Goal: Task Accomplishment & Management: Use online tool/utility

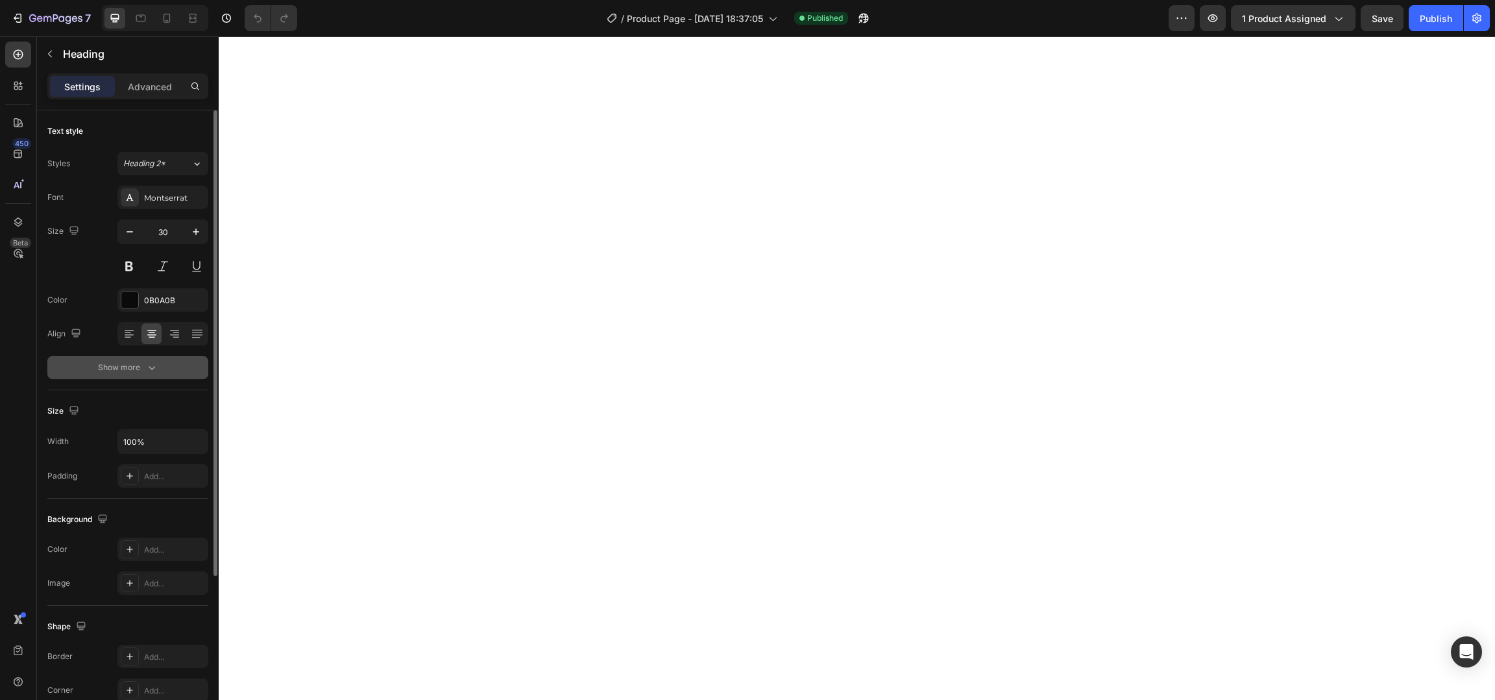
click at [140, 371] on div "Show more" at bounding box center [128, 367] width 60 height 13
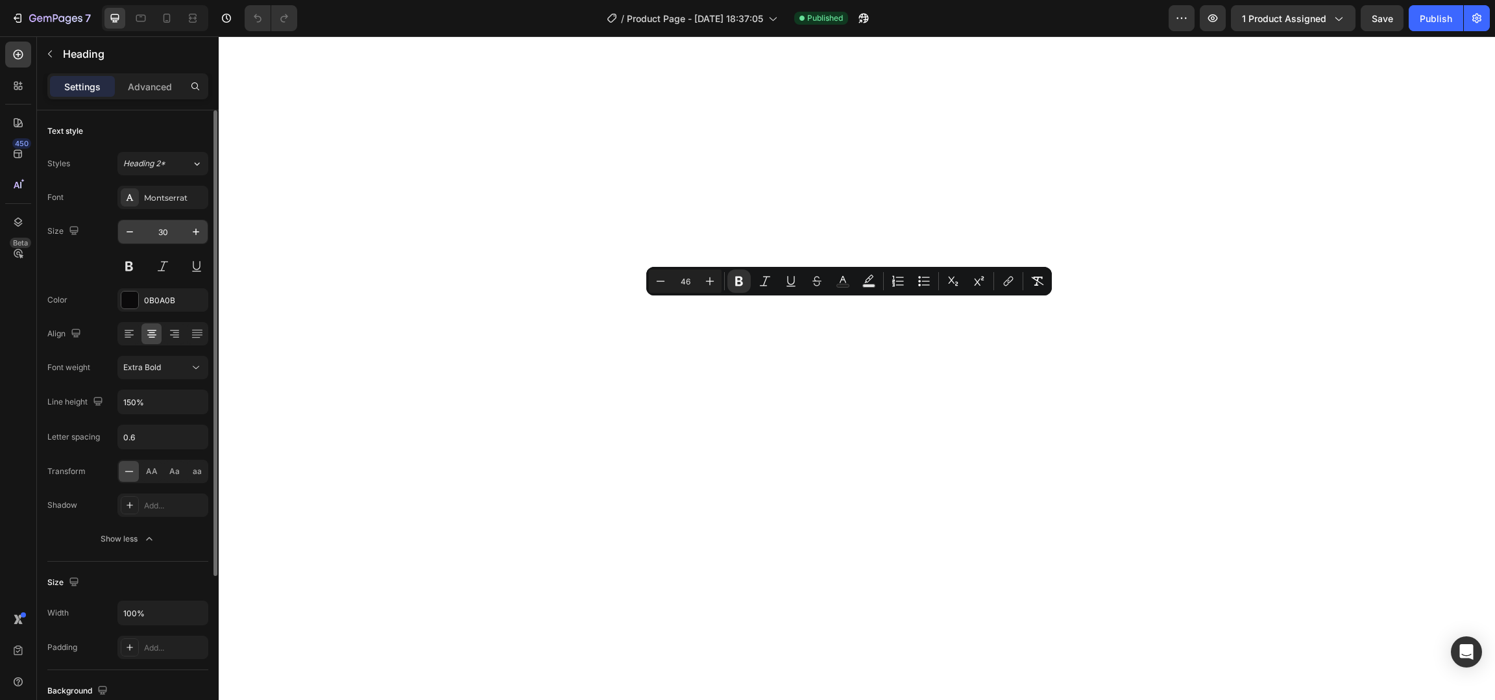
click at [171, 231] on input "30" at bounding box center [162, 231] width 43 height 23
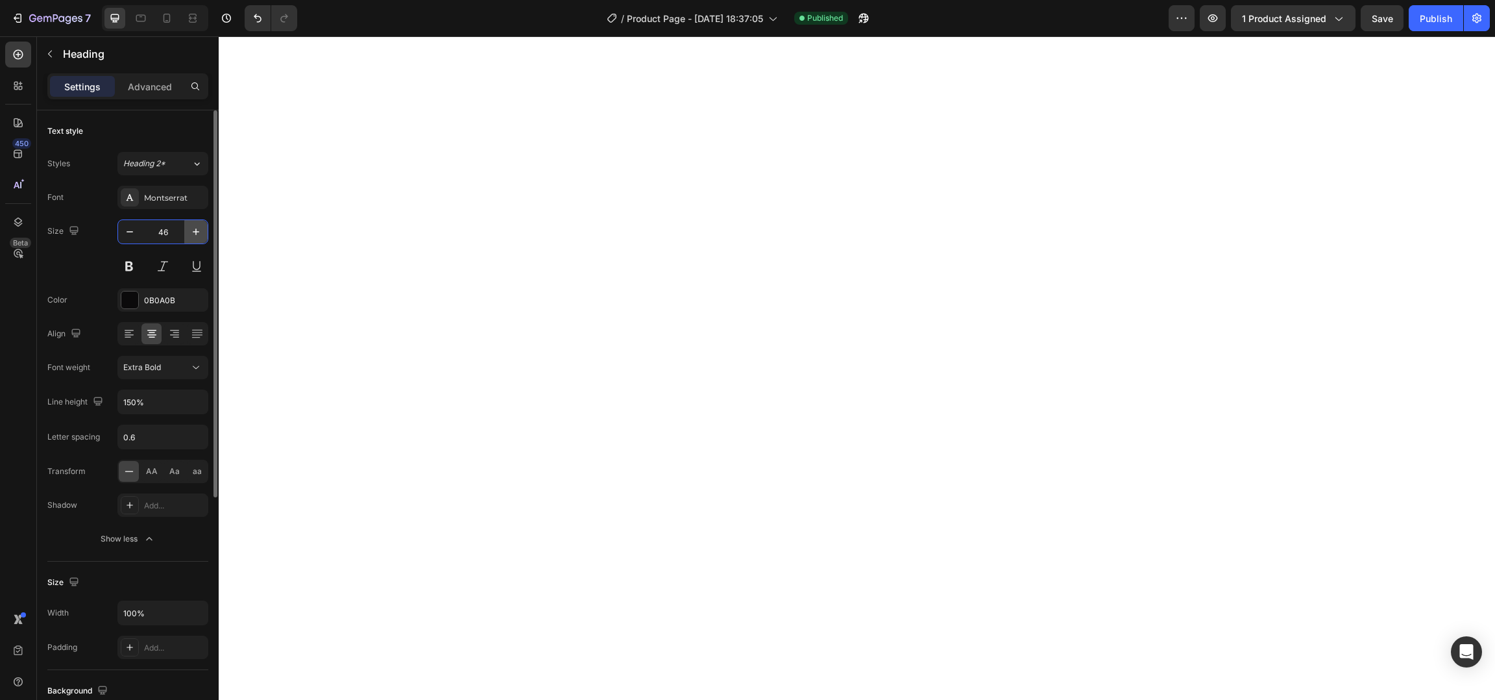
type input "46"
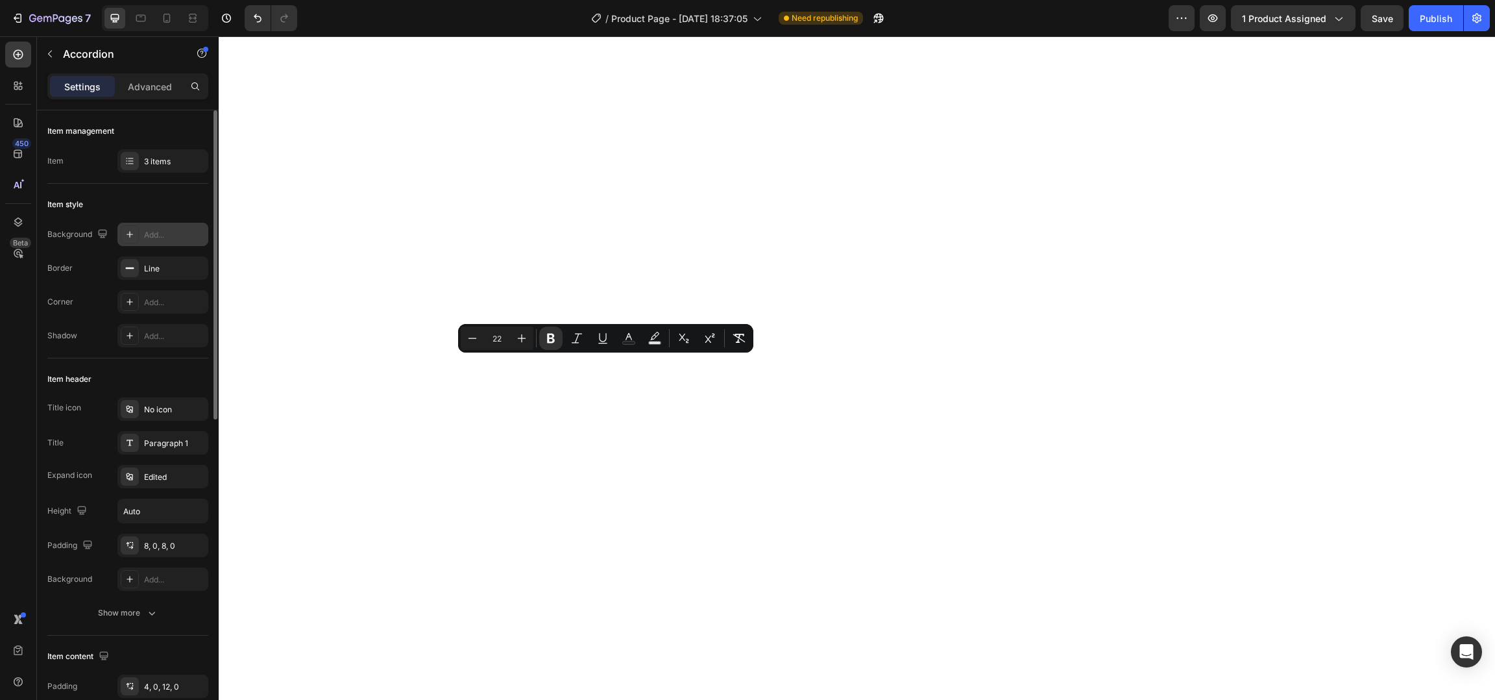
click at [158, 234] on div "Add..." at bounding box center [174, 235] width 61 height 12
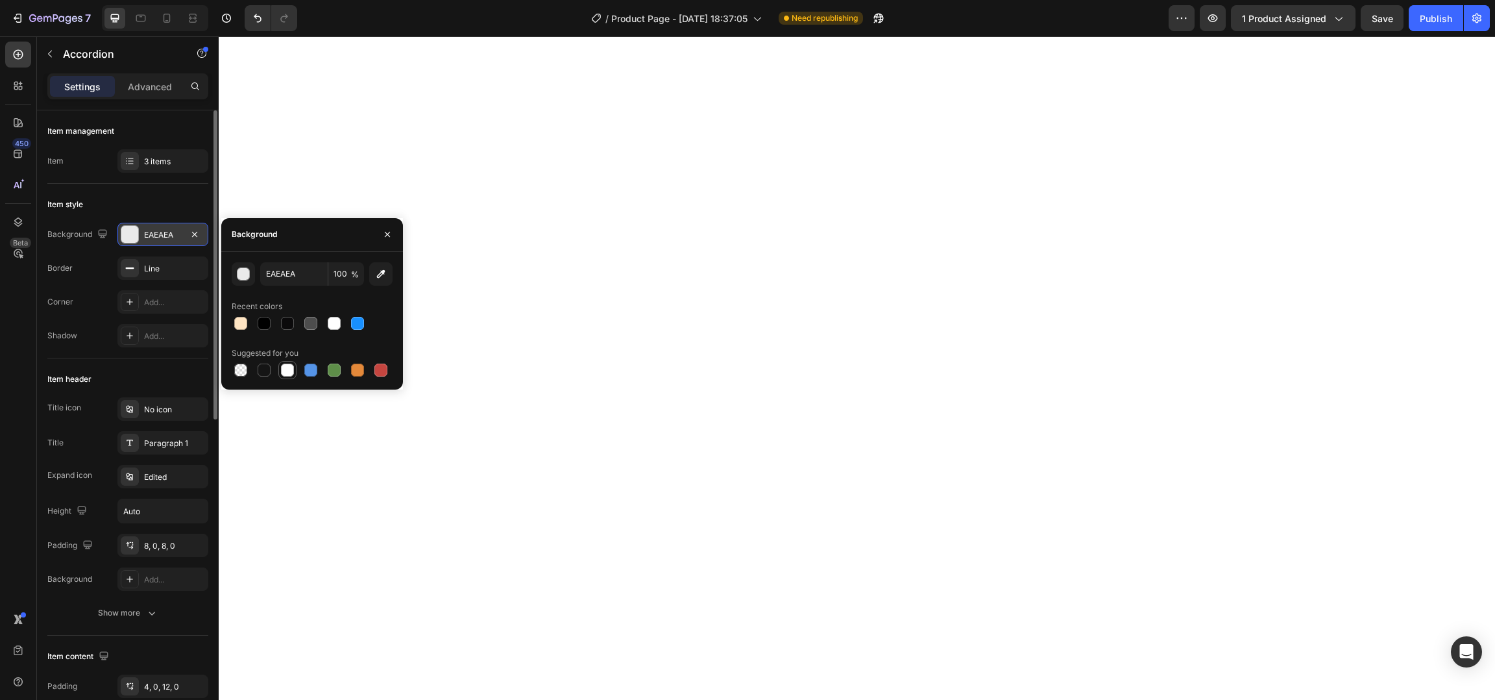
click at [287, 366] on div at bounding box center [287, 369] width 13 height 13
type input "FFFFFF"
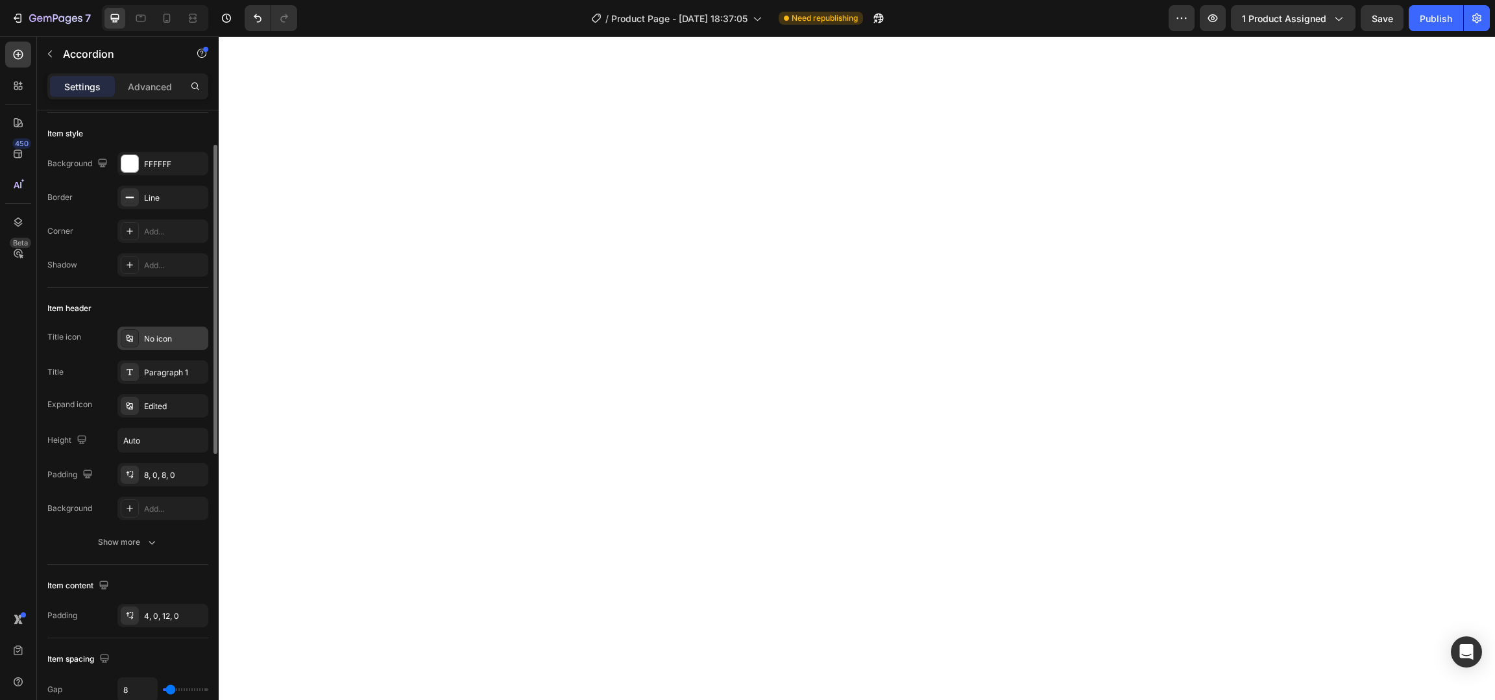
scroll to position [71, 0]
click at [169, 379] on div "Paragraph 1" at bounding box center [162, 371] width 91 height 23
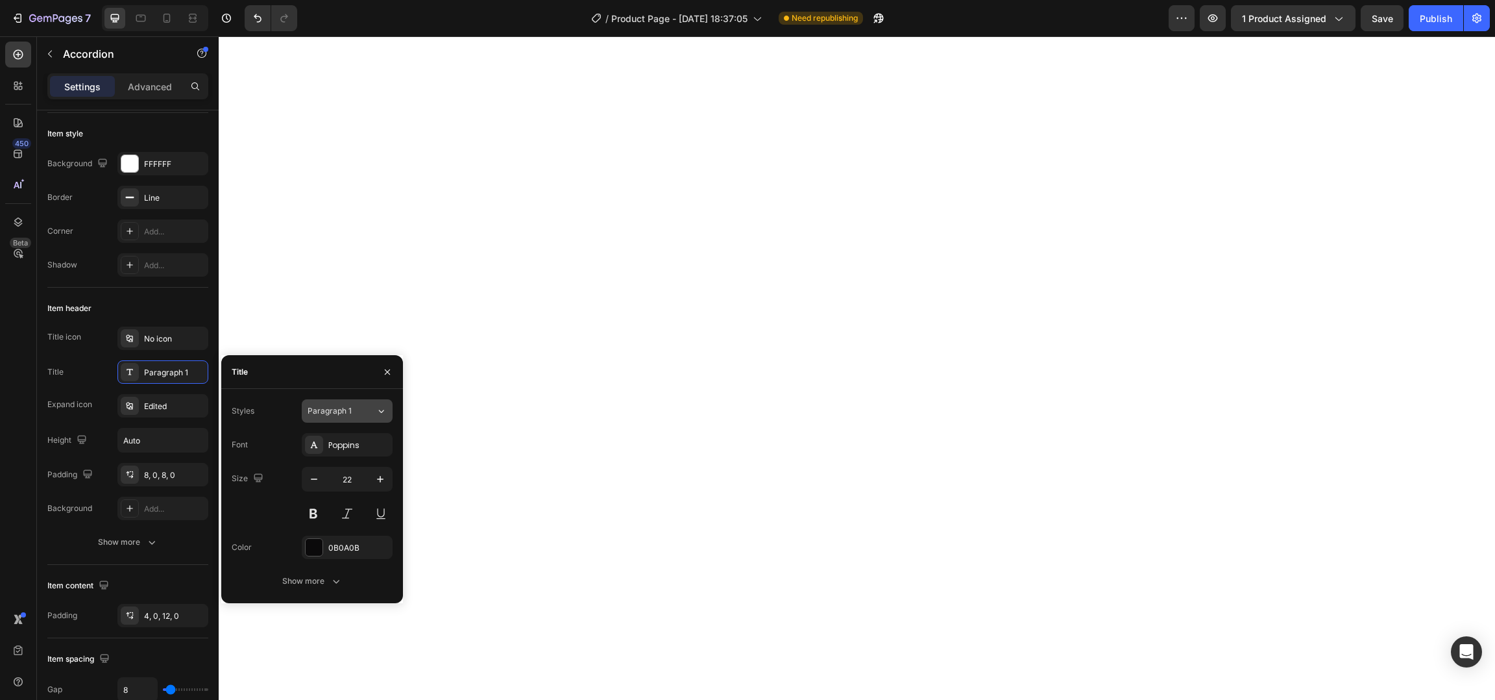
click at [361, 413] on div "Paragraph 1" at bounding box center [342, 411] width 68 height 12
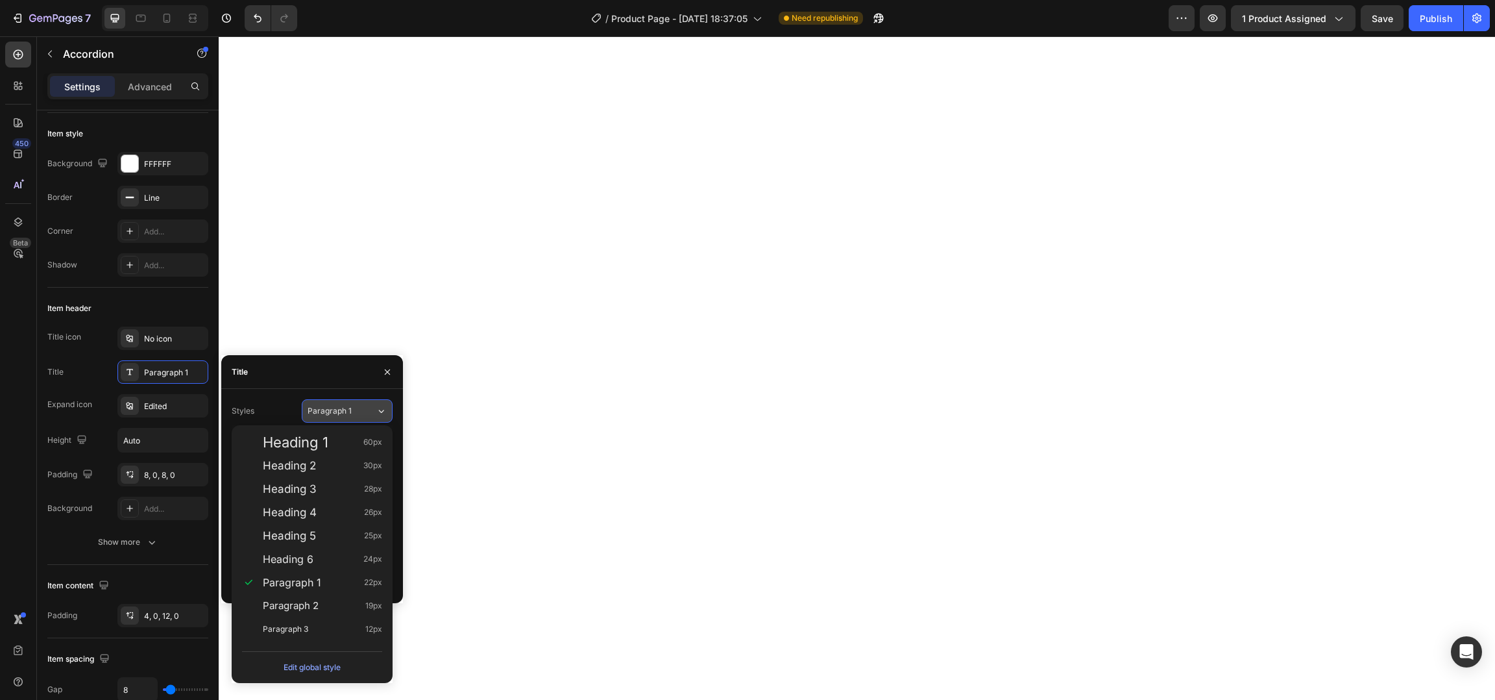
click at [361, 413] on div "Paragraph 1" at bounding box center [342, 411] width 68 height 12
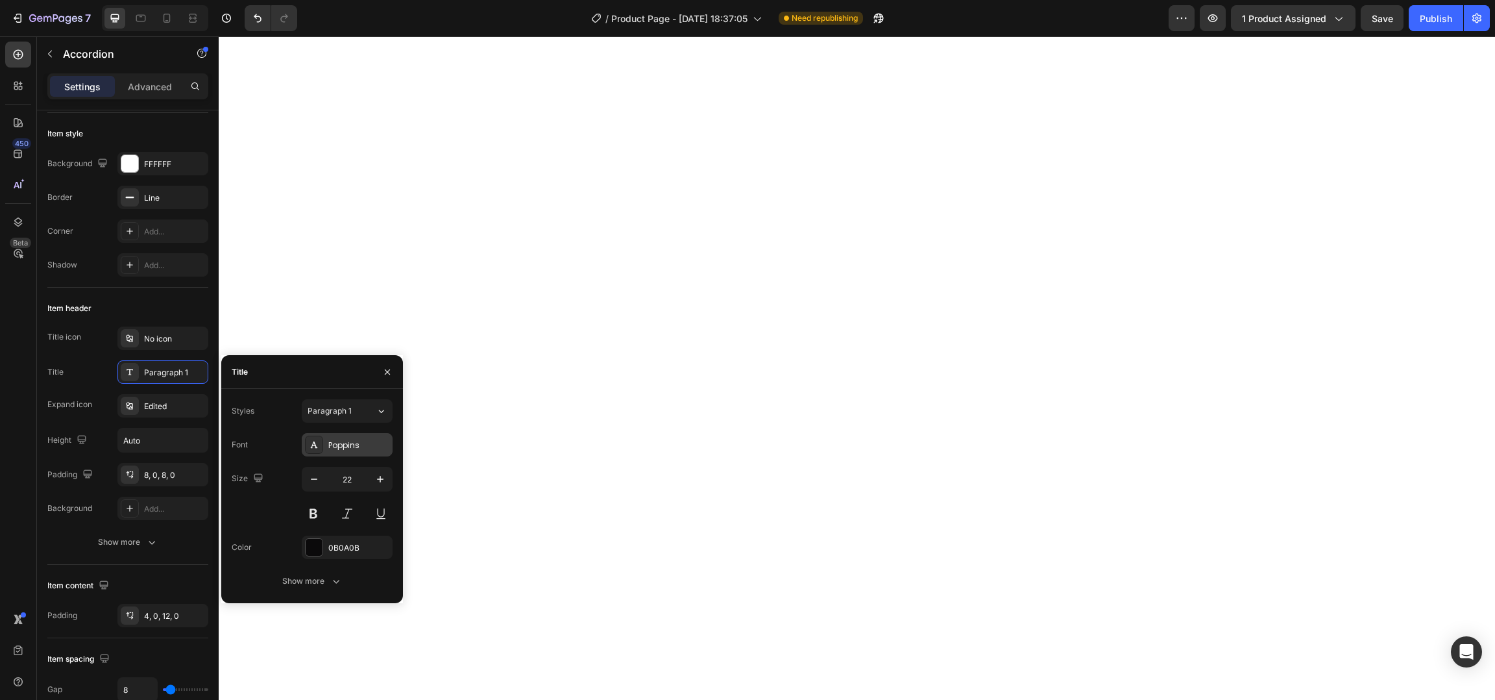
click at [352, 439] on div "Poppins" at bounding box center [358, 445] width 61 height 12
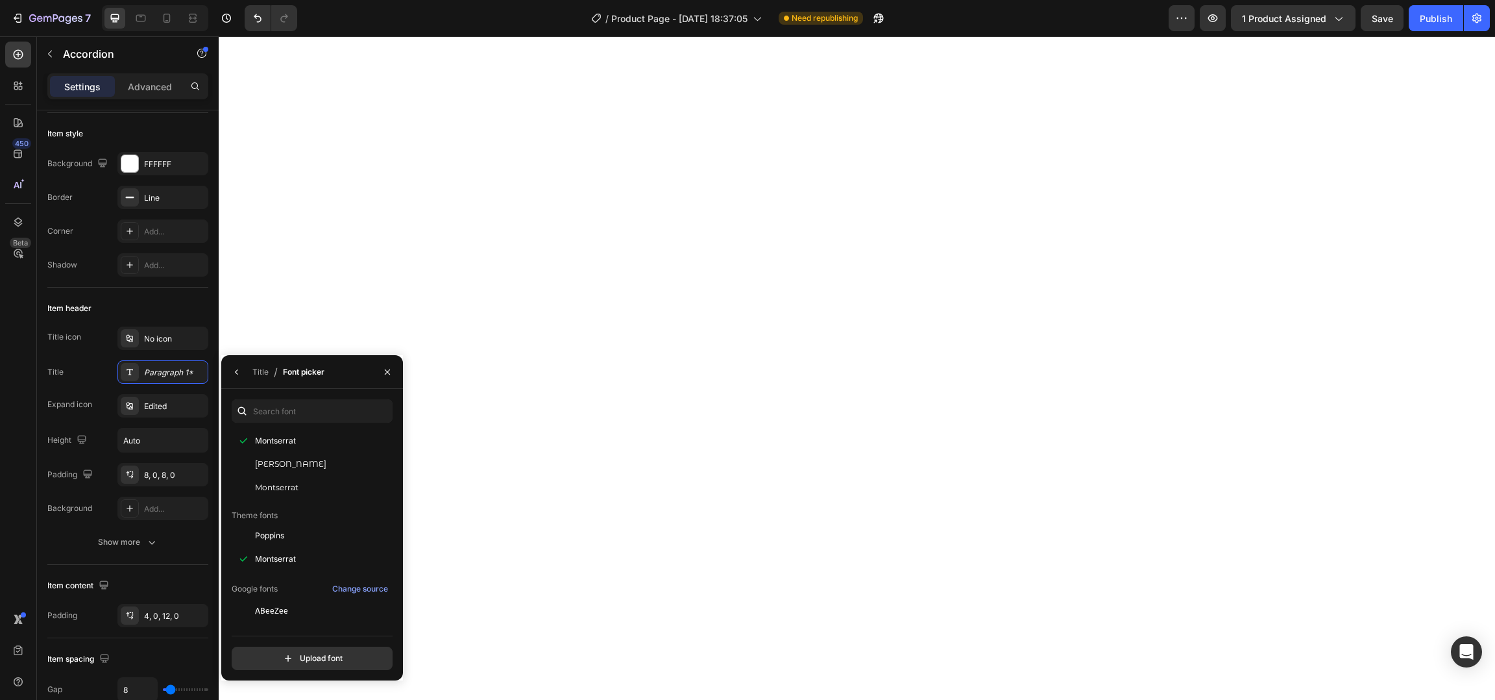
scroll to position [54, 0]
click at [300, 670] on div "Montserrat" at bounding box center [310, 681] width 157 height 23
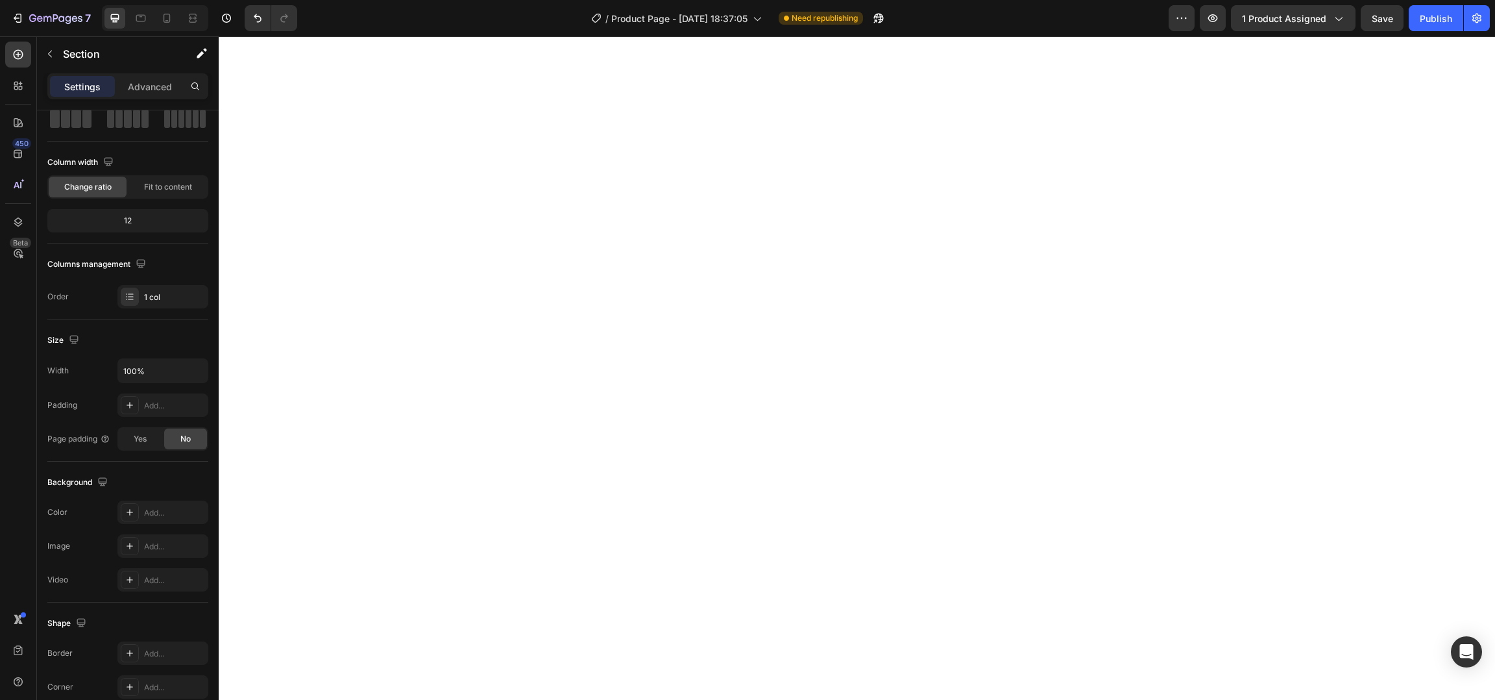
scroll to position [0, 0]
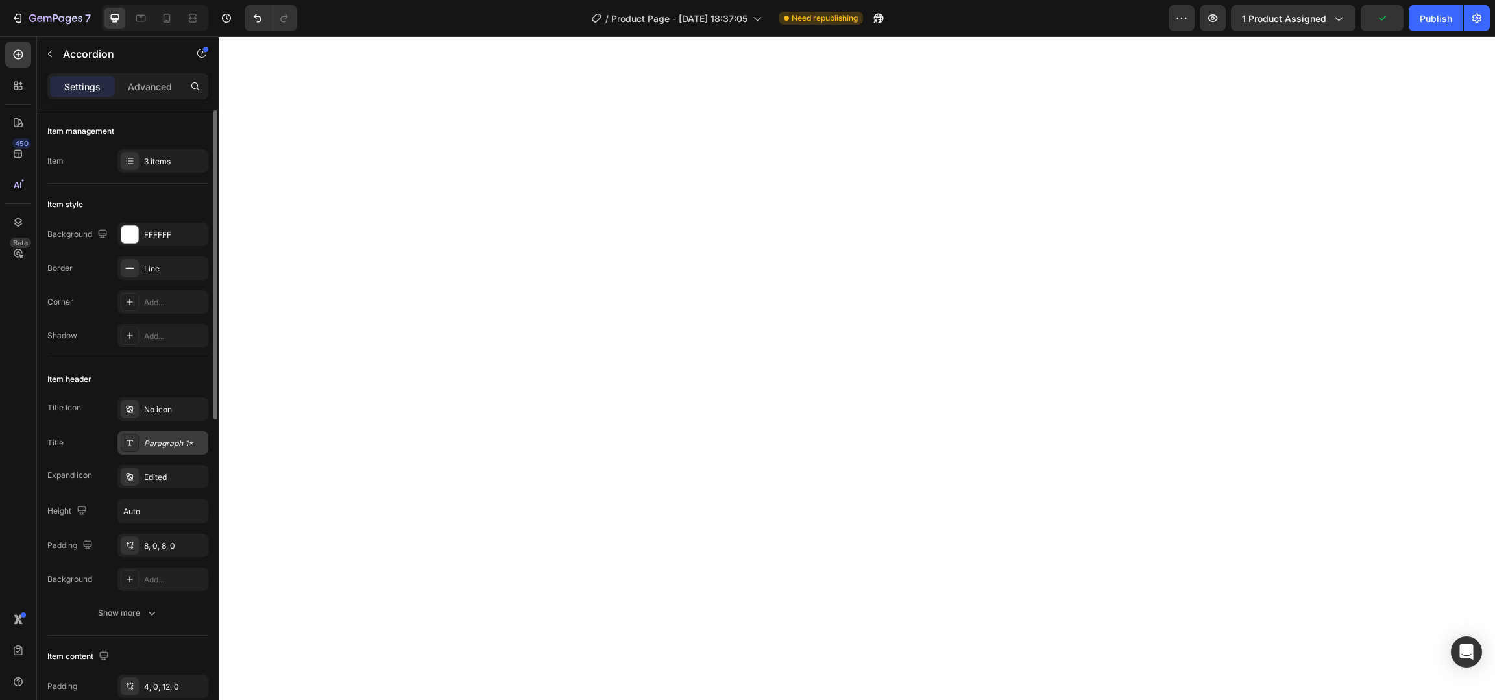
click at [180, 446] on div "Paragraph 1*" at bounding box center [174, 443] width 61 height 12
click at [47, 49] on icon "button" at bounding box center [50, 54] width 10 height 10
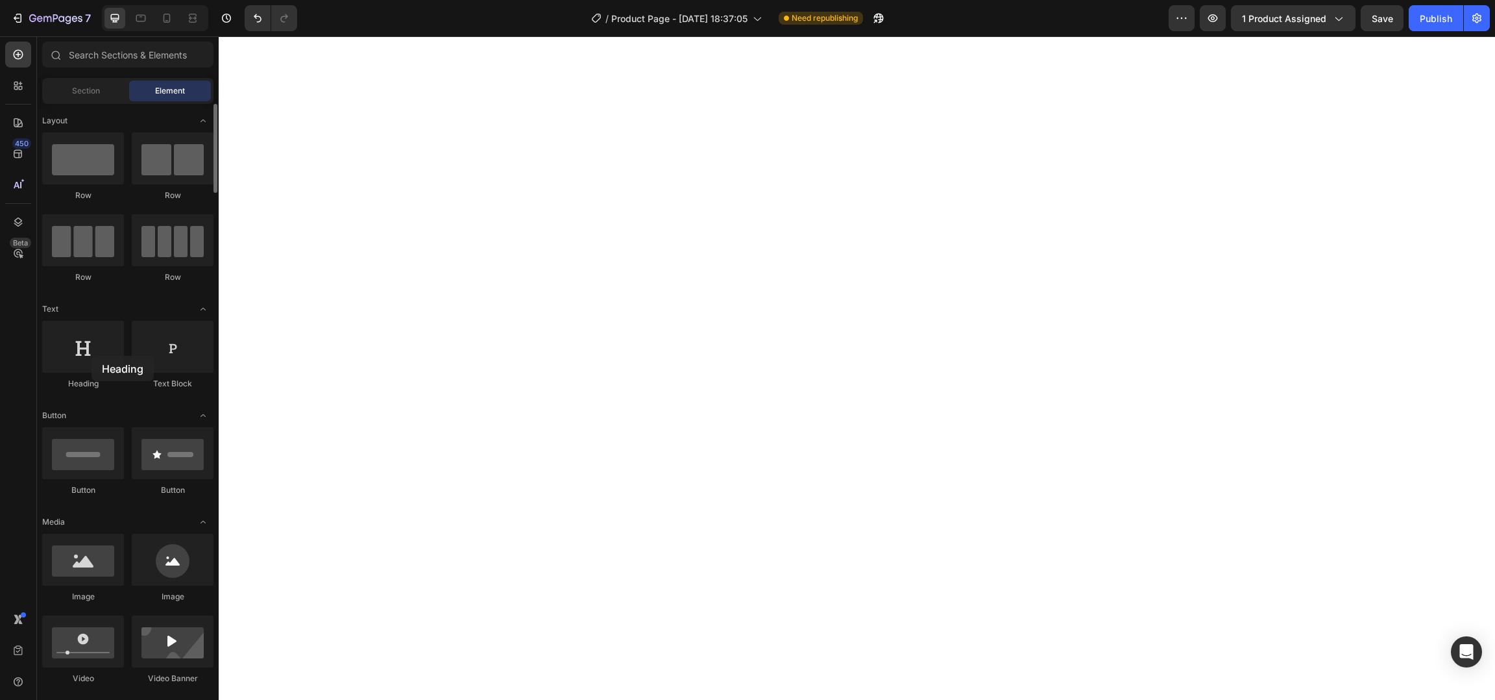
drag, startPoint x: 79, startPoint y: 362, endPoint x: 106, endPoint y: 402, distance: 48.6
click at [90, 356] on div at bounding box center [83, 347] width 82 height 52
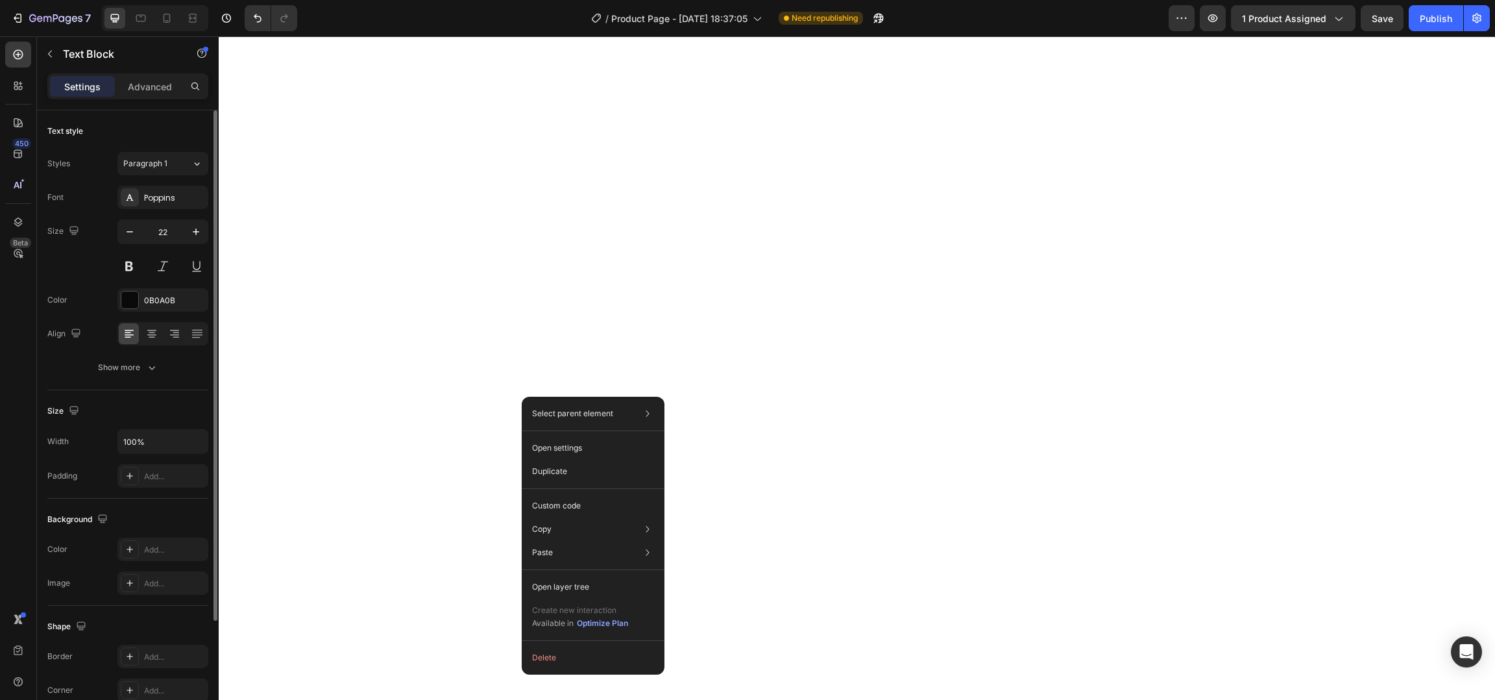
click at [163, 392] on div "Size Width 100% Padding Add..." at bounding box center [127, 444] width 161 height 108
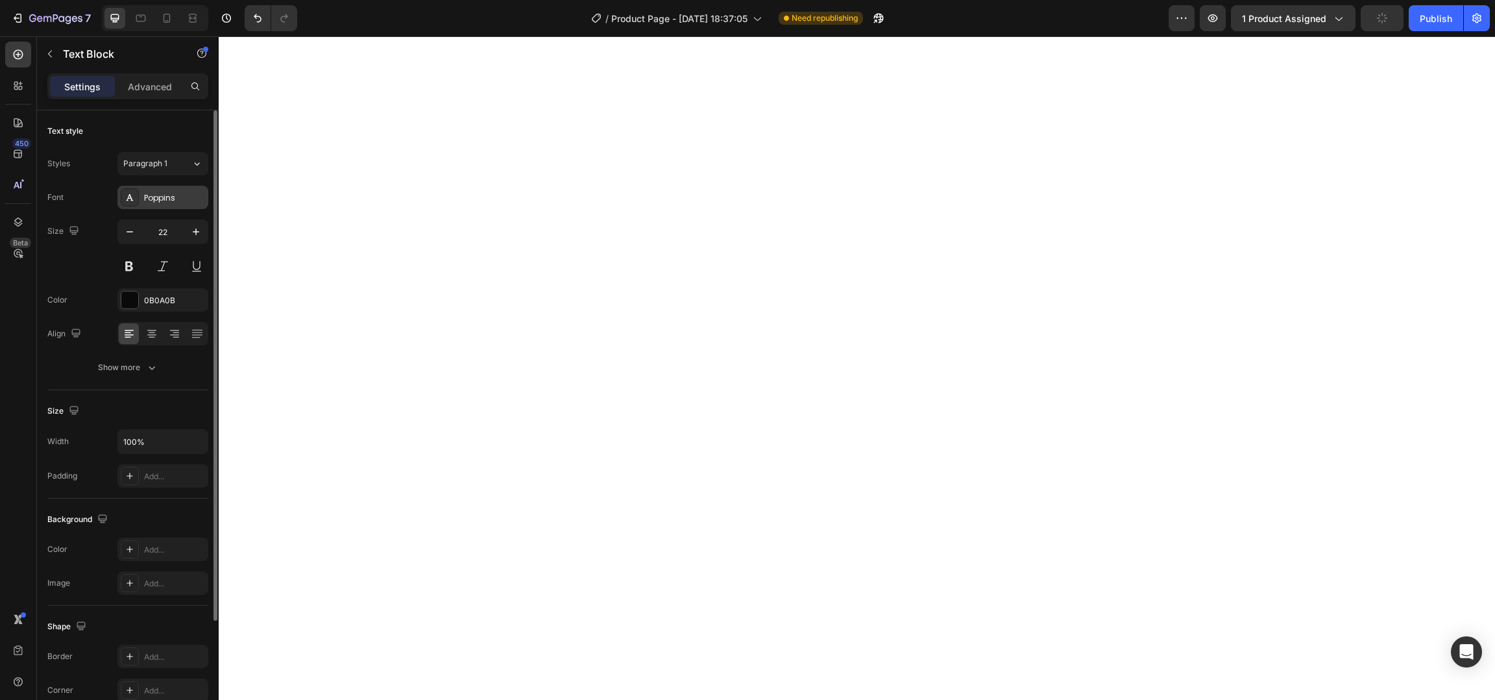
click at [165, 204] on div "Poppins" at bounding box center [162, 197] width 91 height 23
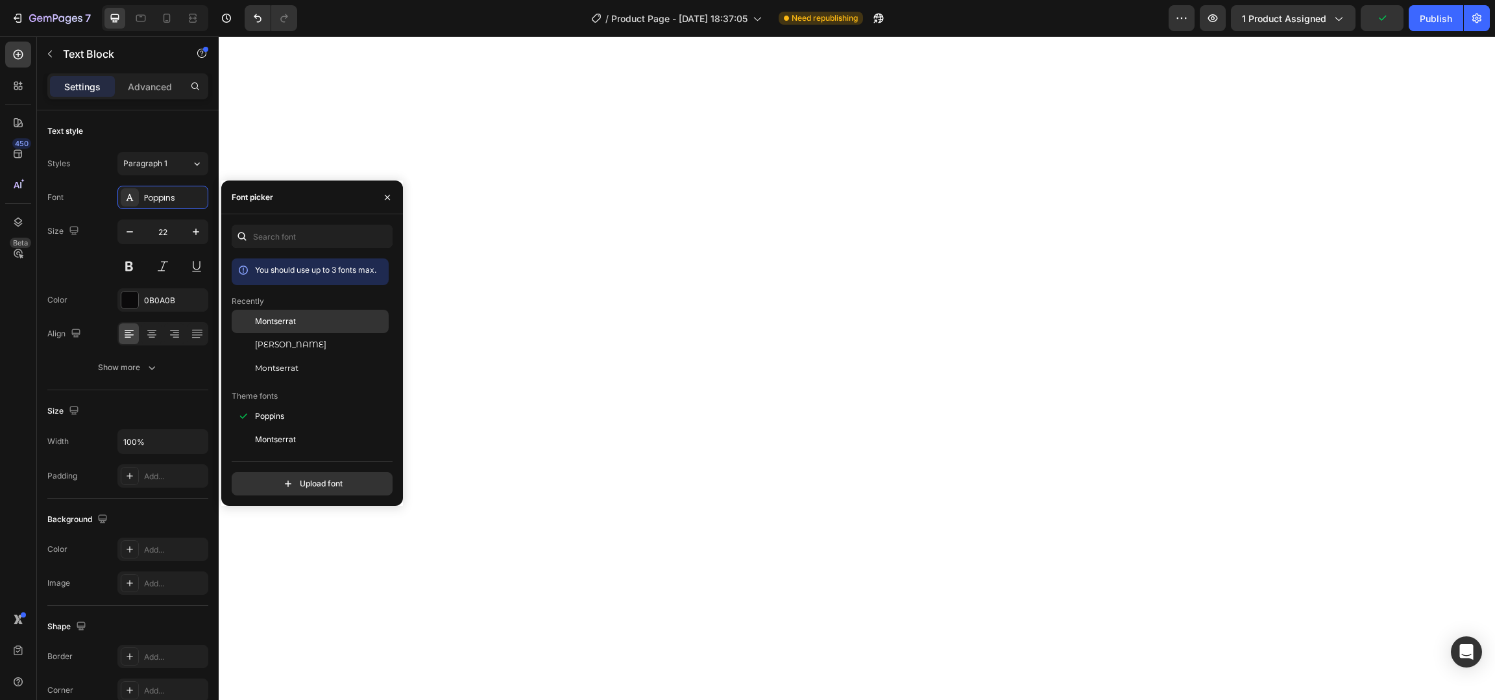
click at [301, 315] on div "Montserrat" at bounding box center [320, 321] width 131 height 12
click at [299, 348] on span "[PERSON_NAME]" at bounding box center [290, 345] width 71 height 12
click at [289, 322] on span "Montserrat" at bounding box center [275, 321] width 41 height 12
click at [347, 364] on div "Montserrat" at bounding box center [320, 368] width 131 height 12
click at [306, 325] on div "Montserrat" at bounding box center [320, 321] width 131 height 12
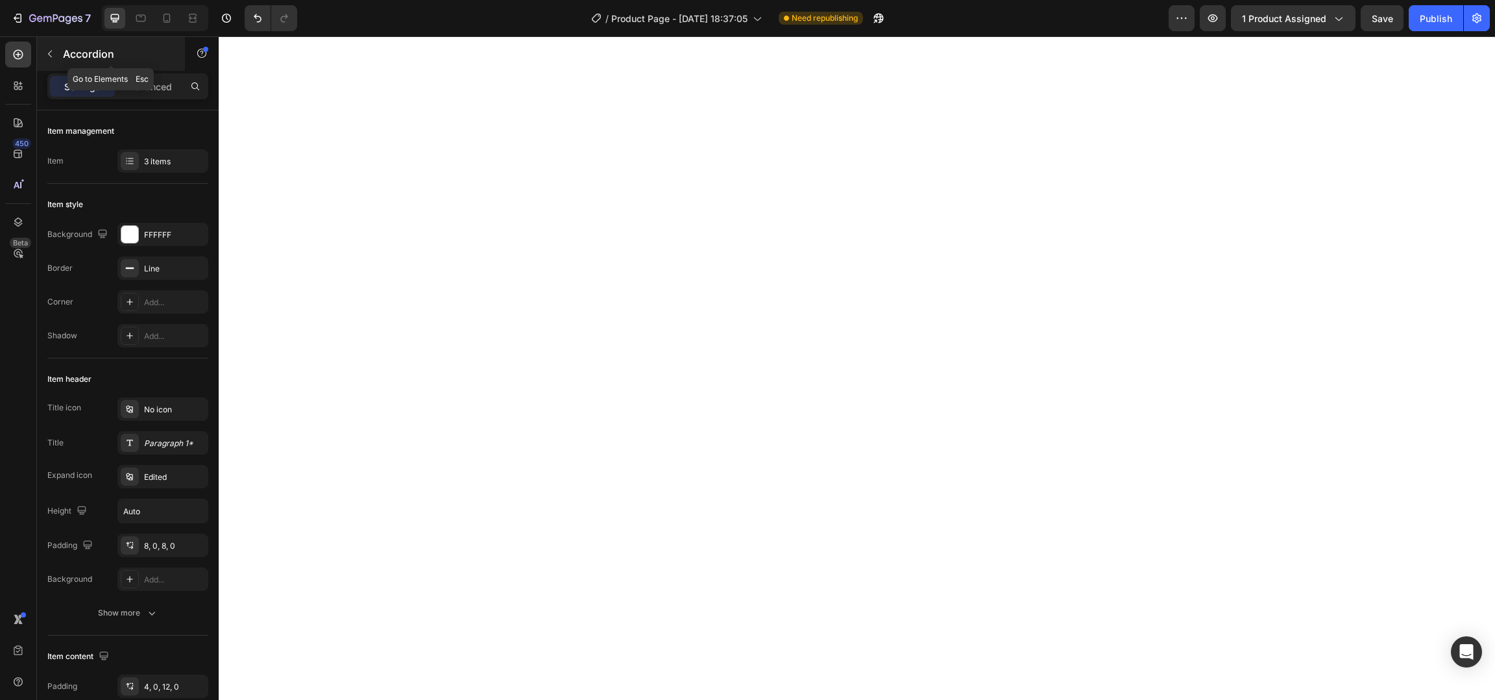
click at [54, 55] on icon "button" at bounding box center [50, 54] width 10 height 10
type input "22"
click at [56, 60] on button "button" at bounding box center [50, 53] width 21 height 21
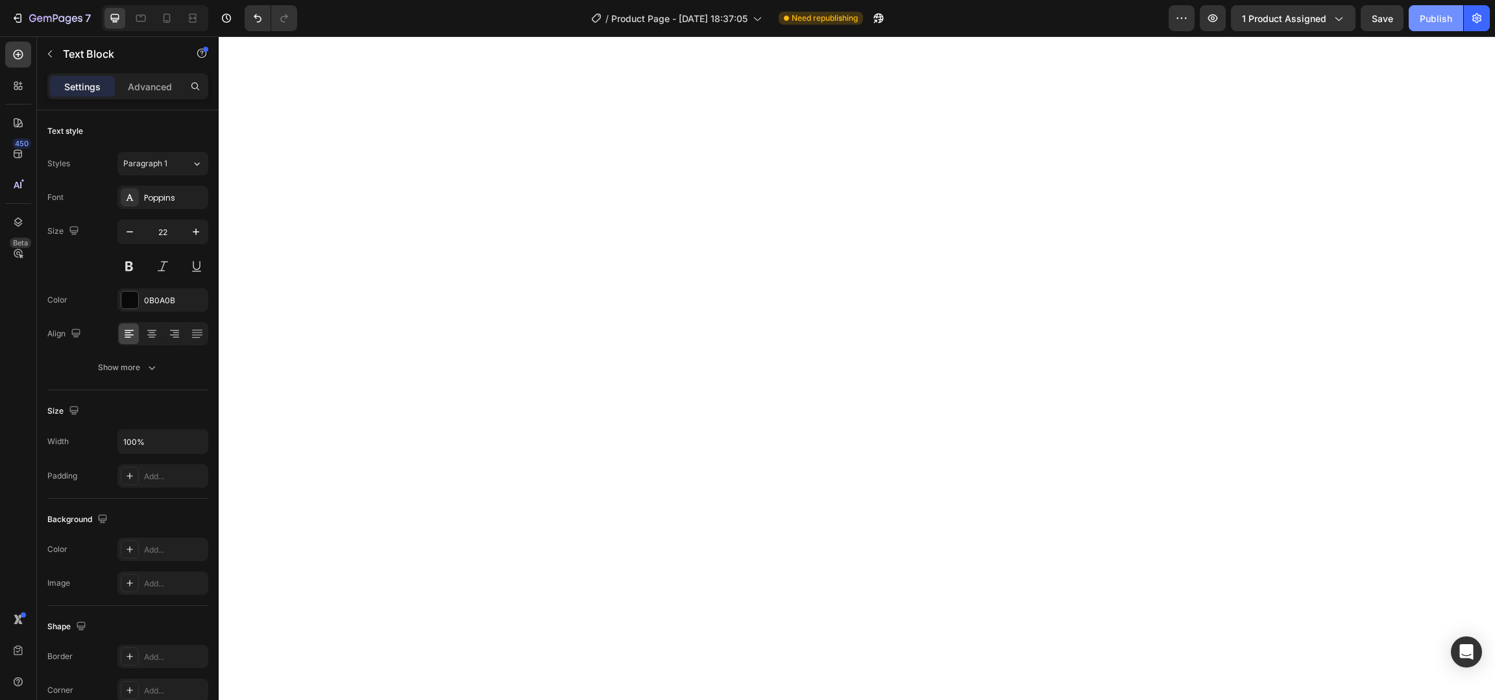
click at [1445, 27] on button "Publish" at bounding box center [1436, 18] width 55 height 26
click at [862, 21] on icon "button" at bounding box center [860, 20] width 3 height 3
click at [21, 19] on icon "button" at bounding box center [17, 18] width 13 height 13
